Goal: Book appointment/travel/reservation

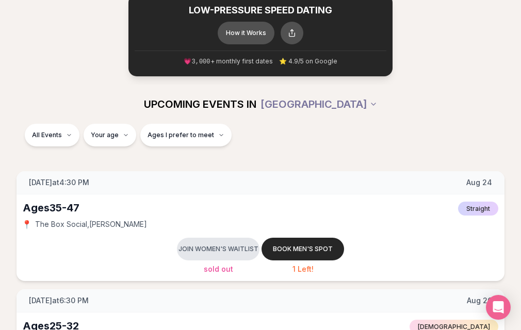
scroll to position [206, 0]
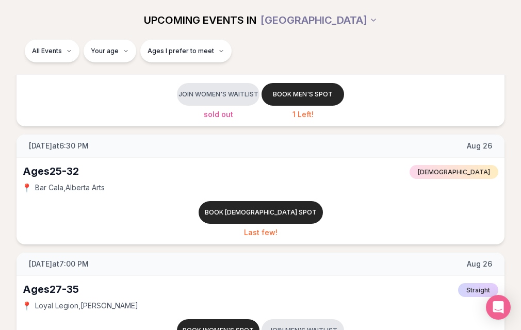
click at [0, 0] on span "Bar Cala , [GEOGRAPHIC_DATA] Arts" at bounding box center [0, 0] width 0 height 0
drag, startPoint x: 131, startPoint y: 181, endPoint x: 54, endPoint y: 185, distance: 76.9
click at [0, 0] on div "📍 Bar Cala , [GEOGRAPHIC_DATA] Arts" at bounding box center [0, 0] width 0 height 0
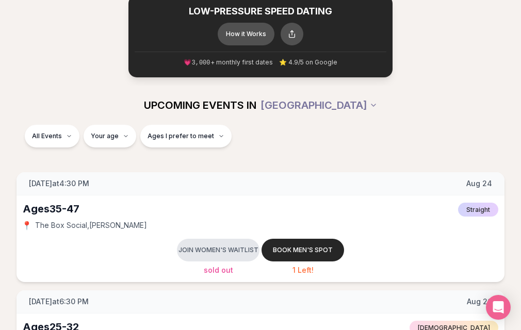
scroll to position [0, 0]
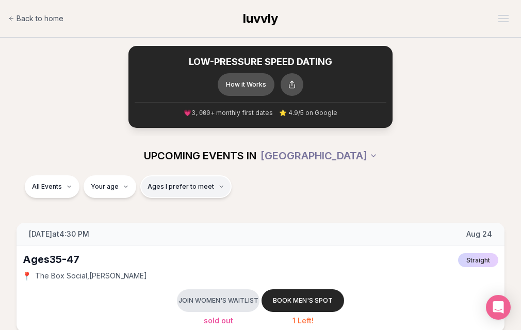
click at [214, 182] on span "Ages I prefer to meet" at bounding box center [180, 186] width 66 height 8
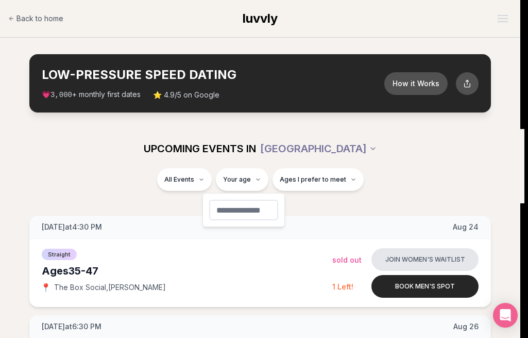
type input "**"
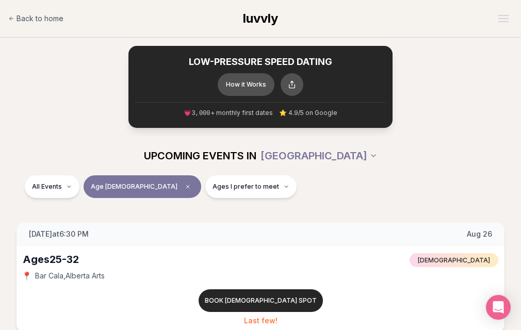
click at [370, 161] on div "UPCOMING EVENTS IN [GEOGRAPHIC_DATA]" at bounding box center [260, 155] width 521 height 39
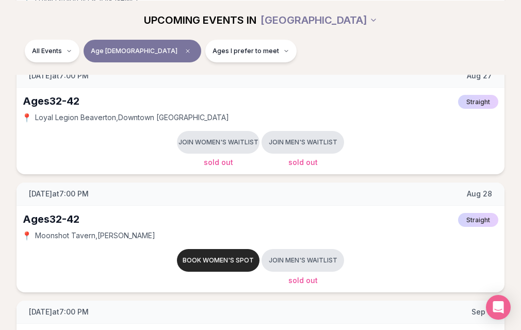
scroll to position [412, 0]
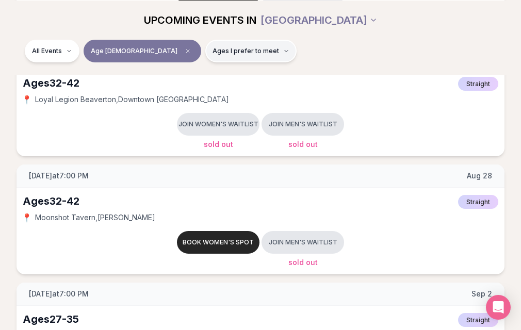
click at [279, 50] on span "Ages I prefer to meet" at bounding box center [245, 50] width 66 height 8
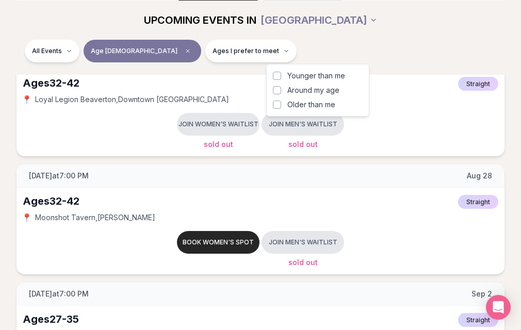
click at [275, 89] on button "Around my age" at bounding box center [277, 90] width 8 height 8
click at [277, 103] on button "Older than me" at bounding box center [277, 104] width 8 height 8
click at [427, 37] on div "UPCOMING EVENTS IN [GEOGRAPHIC_DATA] All Events Age [DEMOGRAPHIC_DATA] Same age…" at bounding box center [260, 37] width 521 height 74
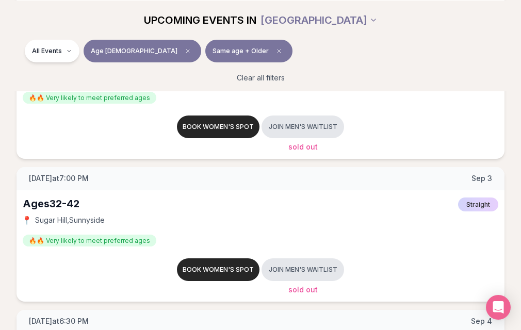
scroll to position [928, 0]
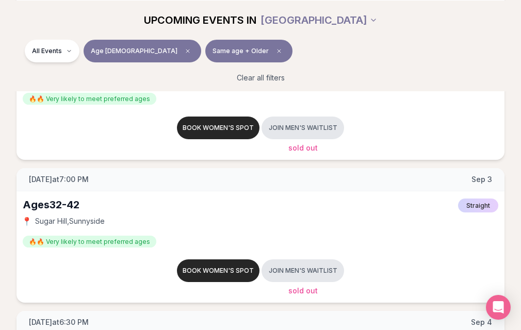
drag, startPoint x: 136, startPoint y: 156, endPoint x: 56, endPoint y: 160, distance: 80.5
click at [0, 0] on div "📍 LULU , [GEOGRAPHIC_DATA]" at bounding box center [0, 0] width 0 height 0
click at [0, 0] on span "📍" at bounding box center [0, 0] width 0 height 0
drag, startPoint x: 83, startPoint y: 157, endPoint x: 135, endPoint y: 156, distance: 52.1
click at [0, 0] on div "📍 LULU , [GEOGRAPHIC_DATA]" at bounding box center [0, 0] width 0 height 0
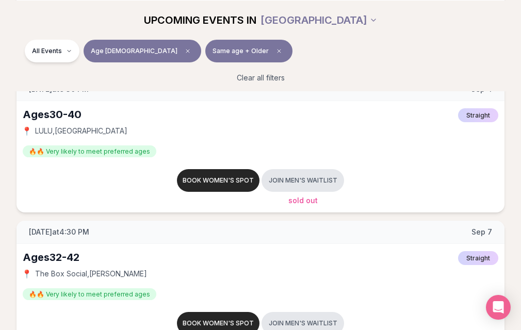
scroll to position [1185, 0]
